Goal: Transaction & Acquisition: Download file/media

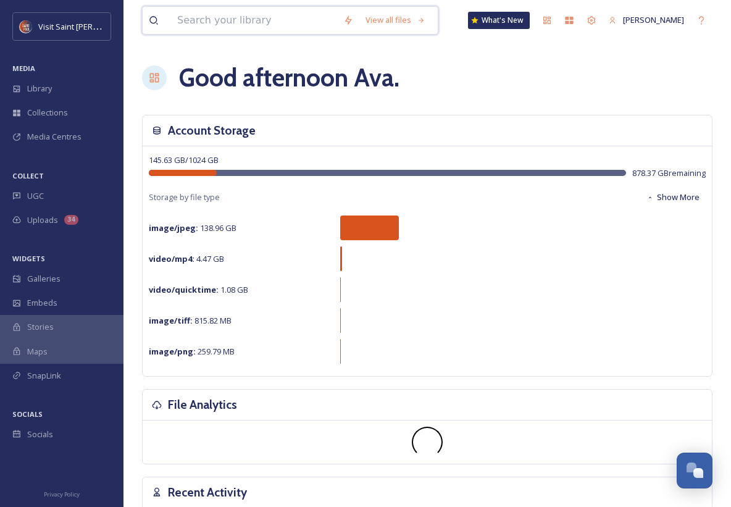
click at [225, 19] on input at bounding box center [254, 20] width 166 height 27
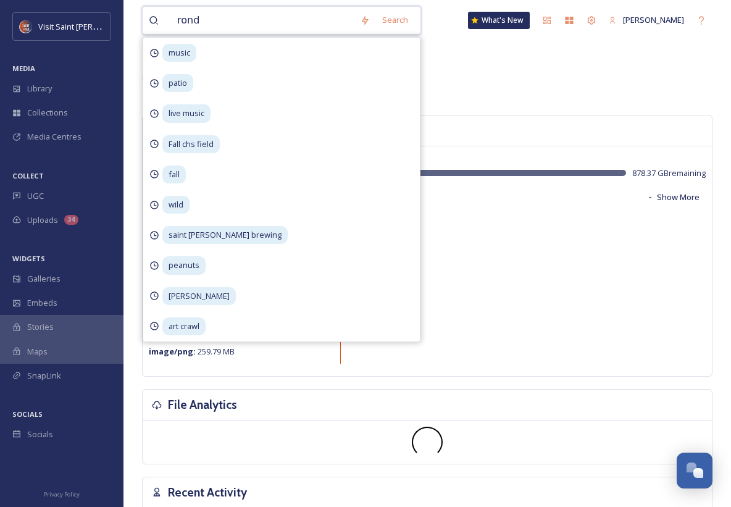
type input "rondo"
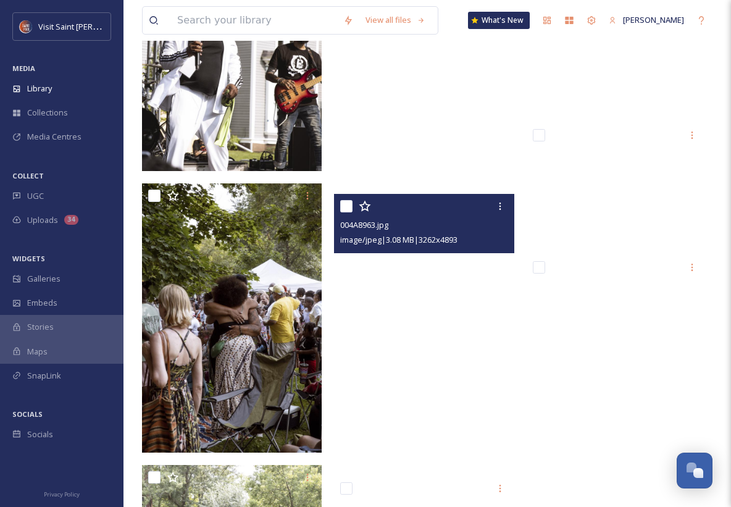
scroll to position [3002, 0]
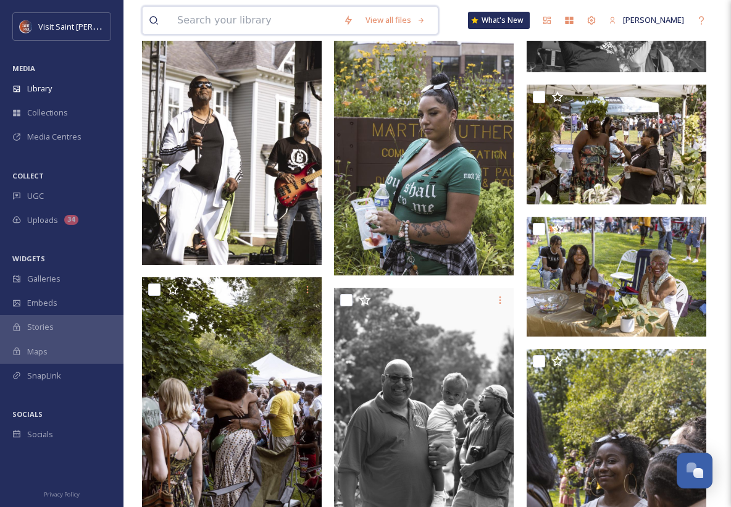
click at [280, 19] on input at bounding box center [254, 20] width 166 height 27
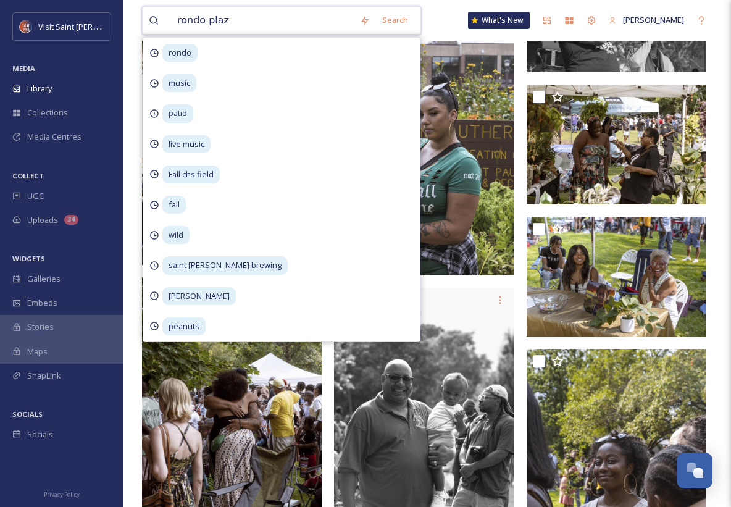
type input "[GEOGRAPHIC_DATA]"
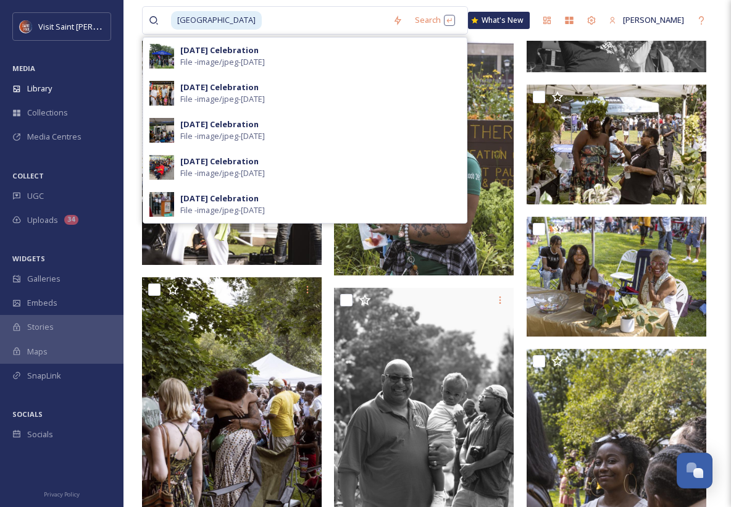
click at [292, 62] on div "[DATE] Celebration File - image/jpeg - [DATE]" at bounding box center [320, 55] width 280 height 23
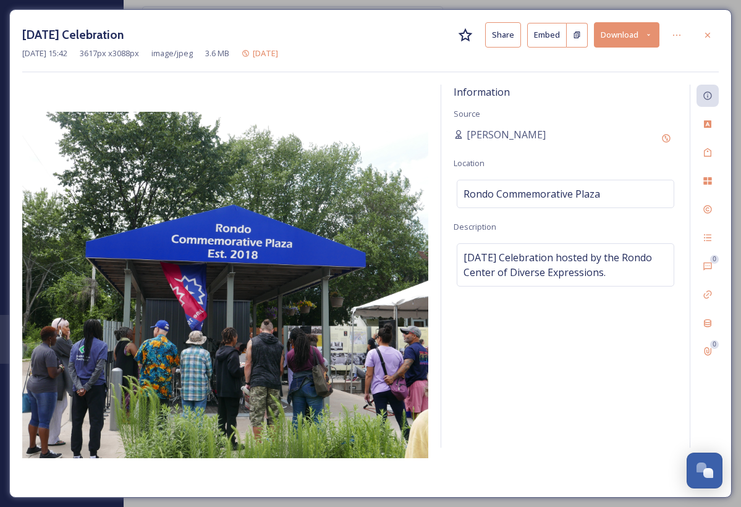
click at [710, 35] on icon at bounding box center [707, 35] width 10 height 10
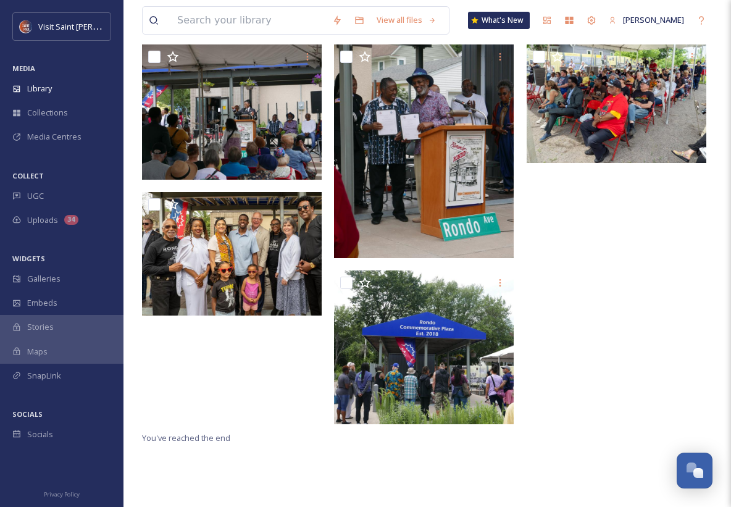
scroll to position [160, 0]
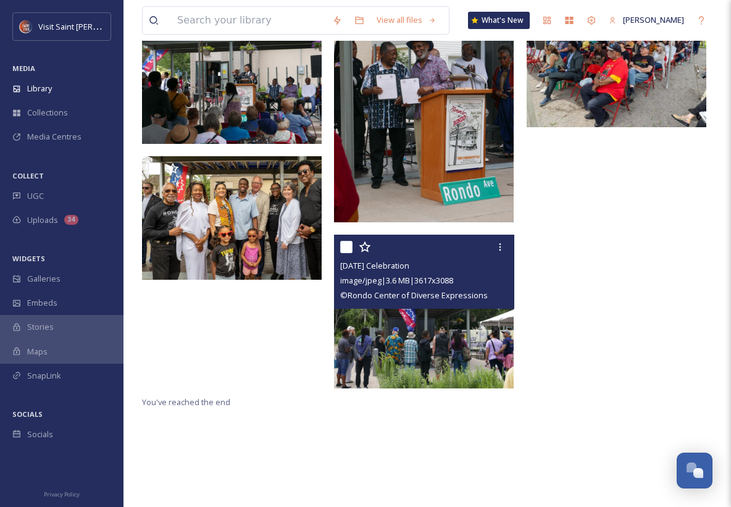
click at [442, 333] on img at bounding box center [424, 312] width 180 height 154
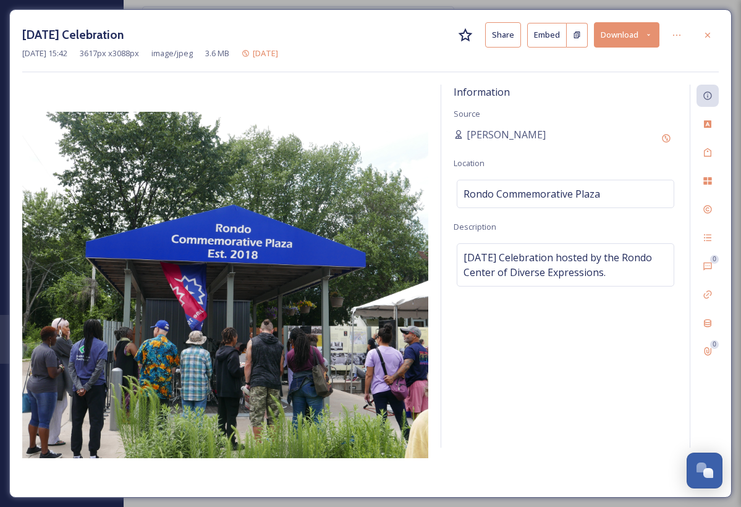
click at [708, 34] on icon at bounding box center [707, 34] width 5 height 5
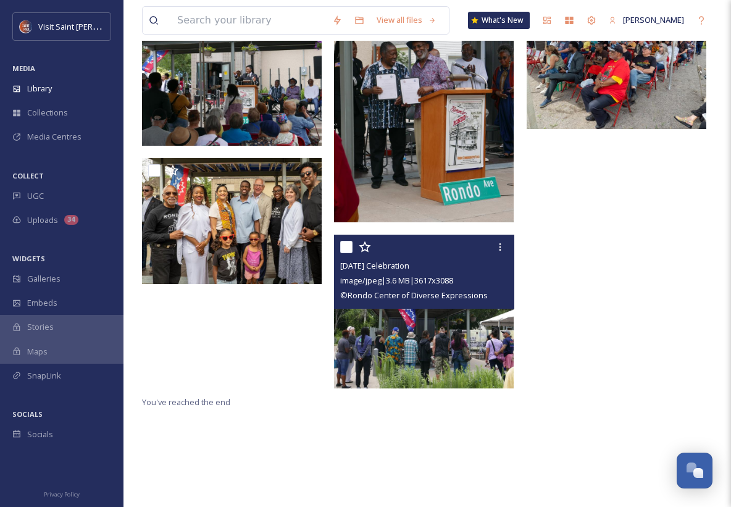
click at [503, 249] on icon at bounding box center [500, 247] width 10 height 10
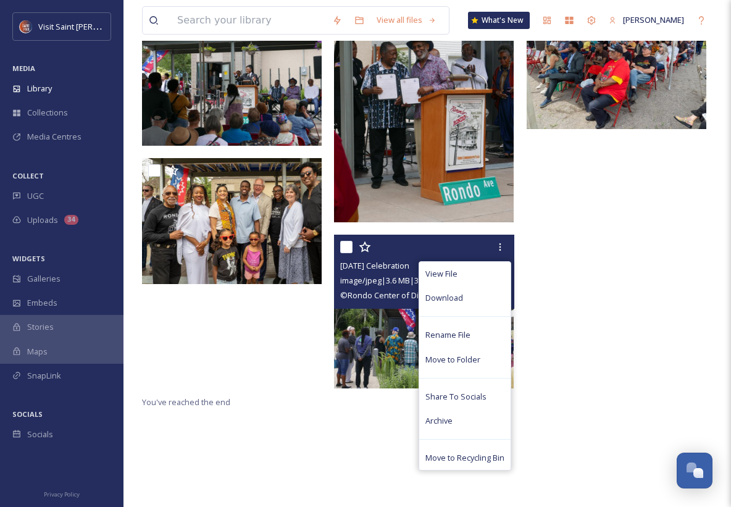
click at [470, 295] on div "Download" at bounding box center [464, 298] width 91 height 24
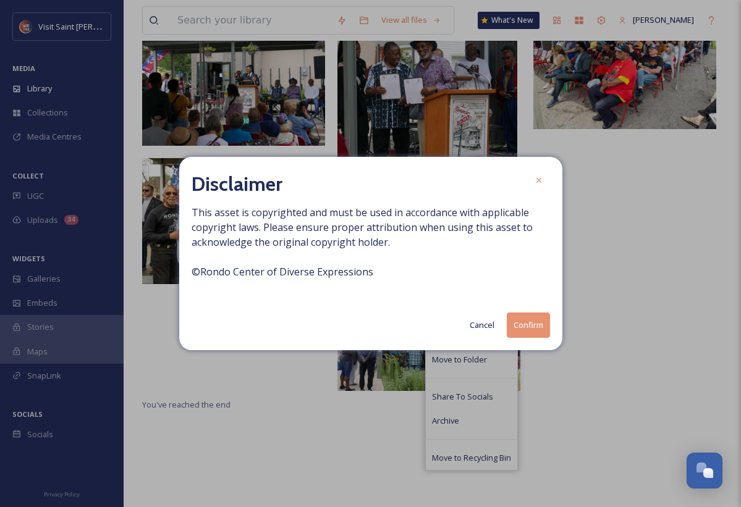
click at [533, 325] on button "Confirm" at bounding box center [527, 325] width 43 height 25
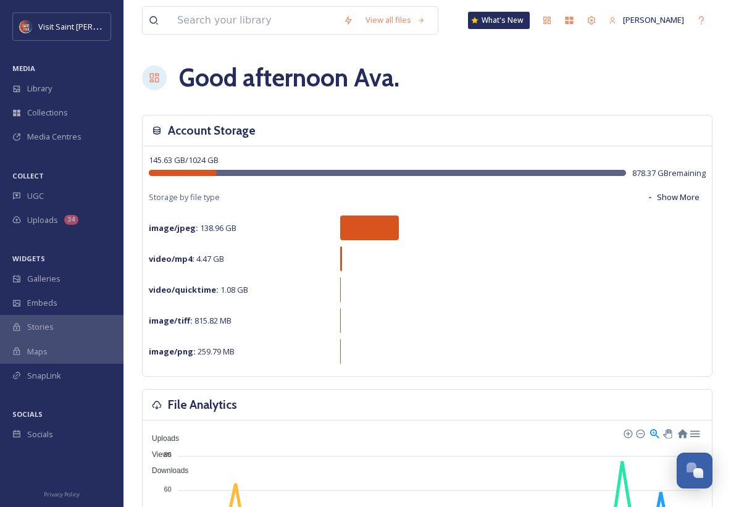
drag, startPoint x: 594, startPoint y: 82, endPoint x: 768, endPoint y: 94, distance: 174.6
click at [710, 253] on div "145.63 GB / 1024 GB 878.37 GB remaining Storage by file type Show More image/jp…" at bounding box center [427, 261] width 569 height 230
